Goal: Navigation & Orientation: Find specific page/section

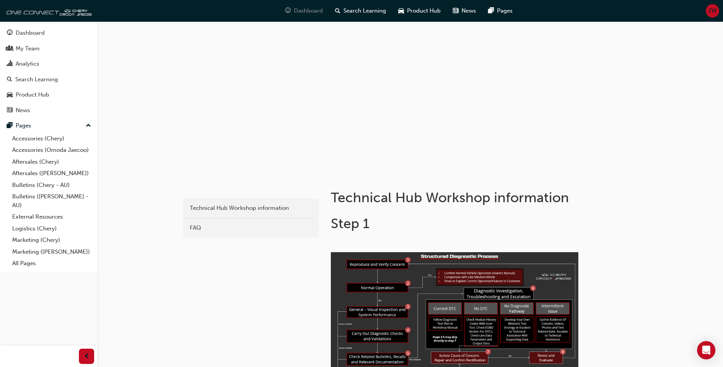
click at [298, 9] on span "Dashboard" at bounding box center [308, 10] width 29 height 9
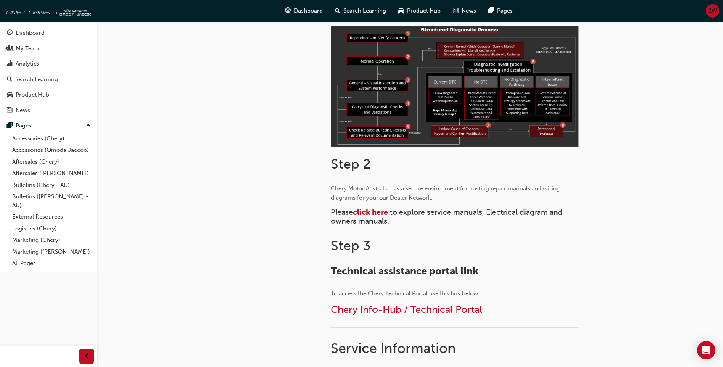
scroll to position [229, 0]
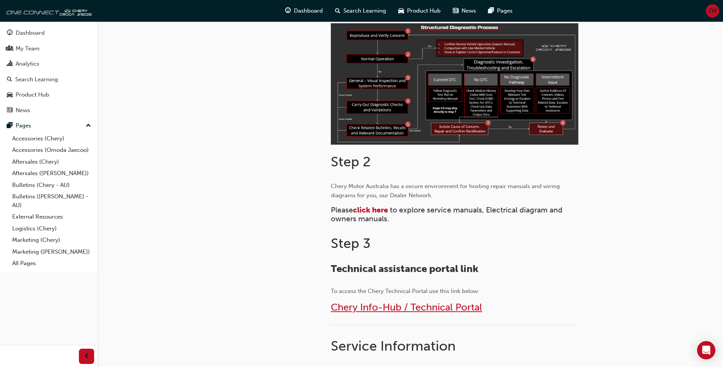
click at [399, 305] on span "Chery Info-Hub / Technical Portal" at bounding box center [406, 307] width 151 height 12
